Goal: Information Seeking & Learning: Check status

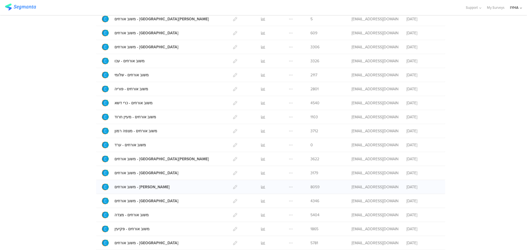
scroll to position [110, 0]
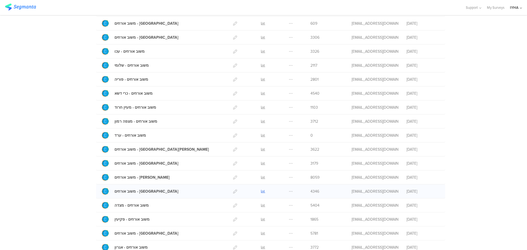
click at [261, 190] on icon at bounding box center [263, 191] width 4 height 4
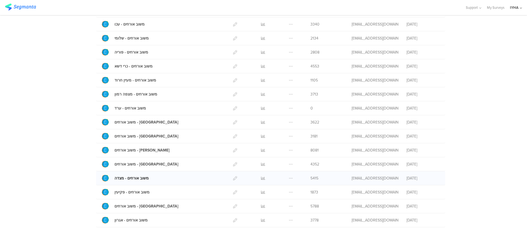
scroll to position [137, 0]
click at [261, 178] on icon at bounding box center [263, 178] width 4 height 4
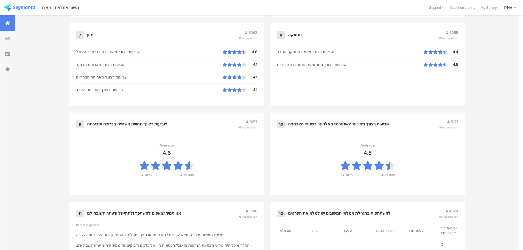
scroll to position [418, 0]
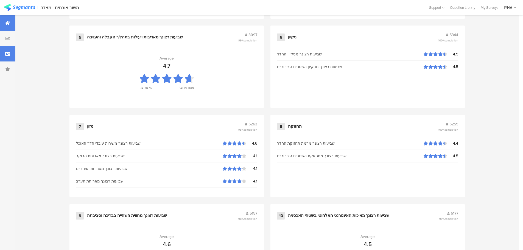
click at [6, 56] on icon at bounding box center [7, 54] width 5 height 4
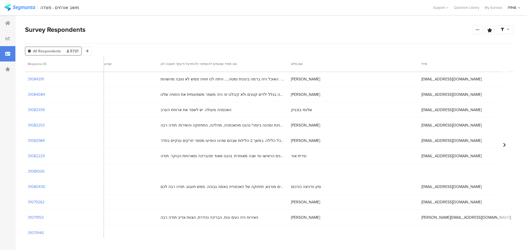
scroll to position [288, 2099]
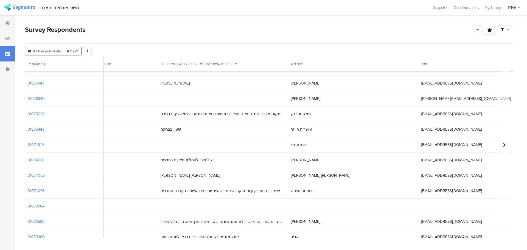
click at [291, 145] on span "לינוי עמדי" at bounding box center [299, 145] width 16 height 6
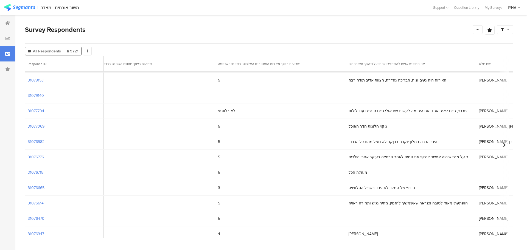
scroll to position [165, 1911]
